Goal: Navigation & Orientation: Find specific page/section

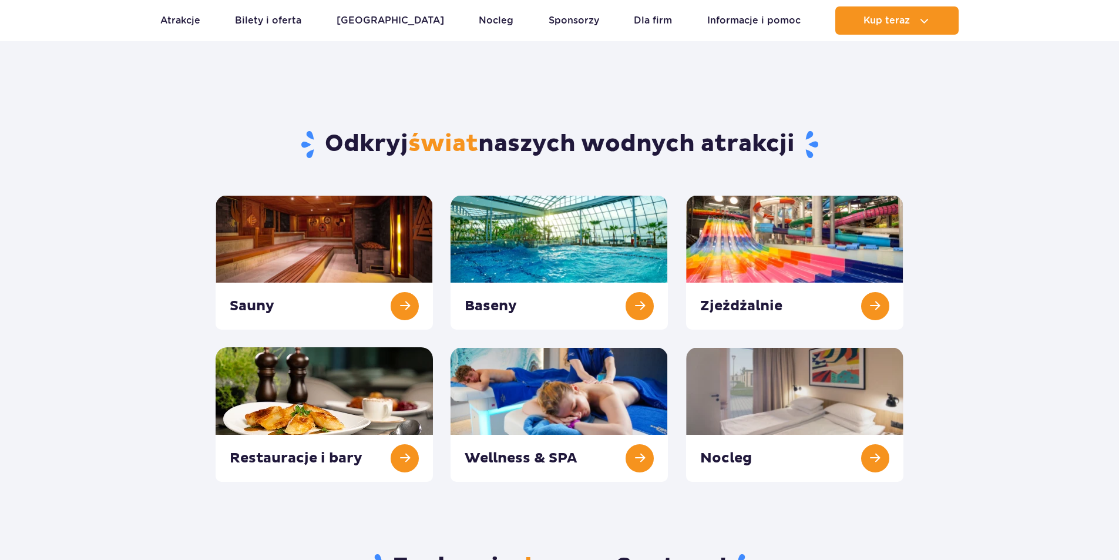
scroll to position [59, 0]
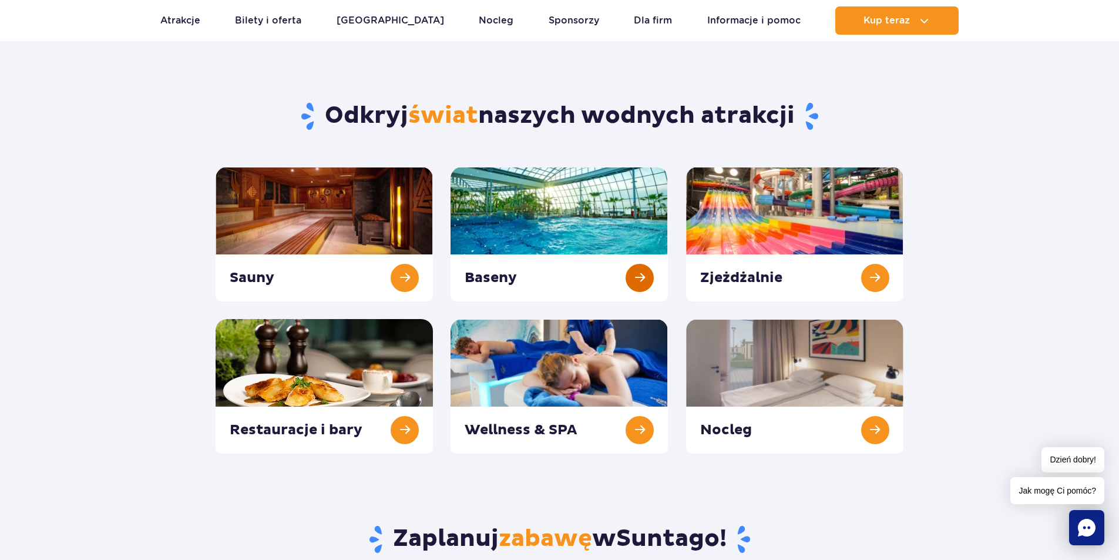
click at [586, 212] on link at bounding box center [559, 234] width 217 height 135
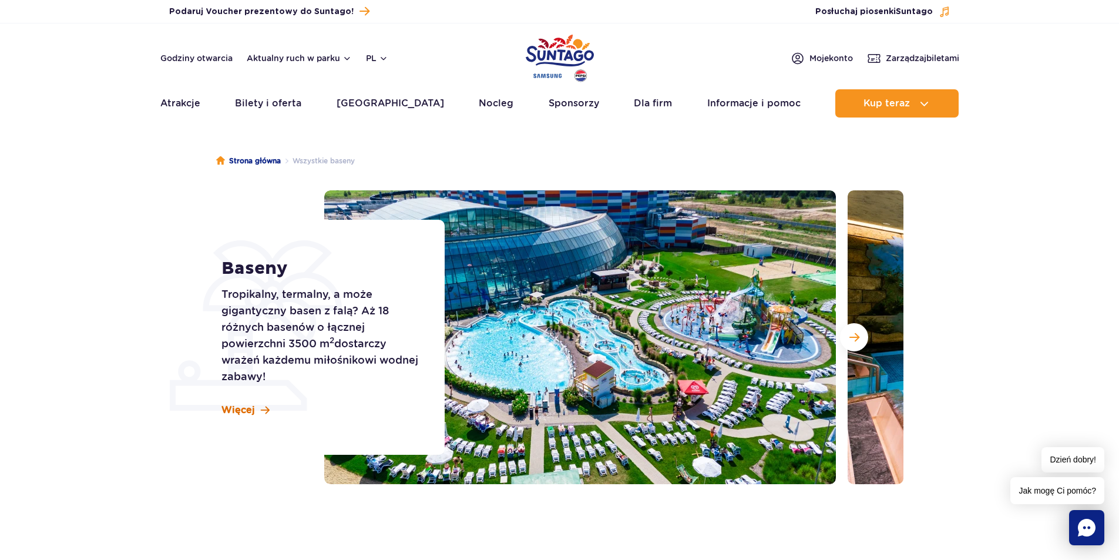
click at [230, 407] on span "Więcej" at bounding box center [238, 410] width 33 height 13
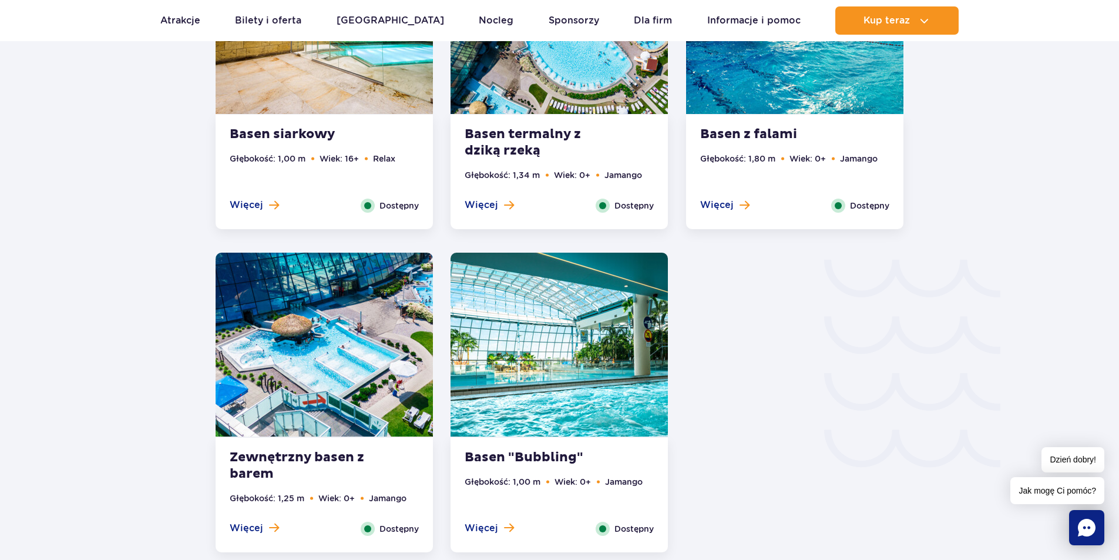
scroll to position [1415, 0]
